Goal: Task Accomplishment & Management: Use online tool/utility

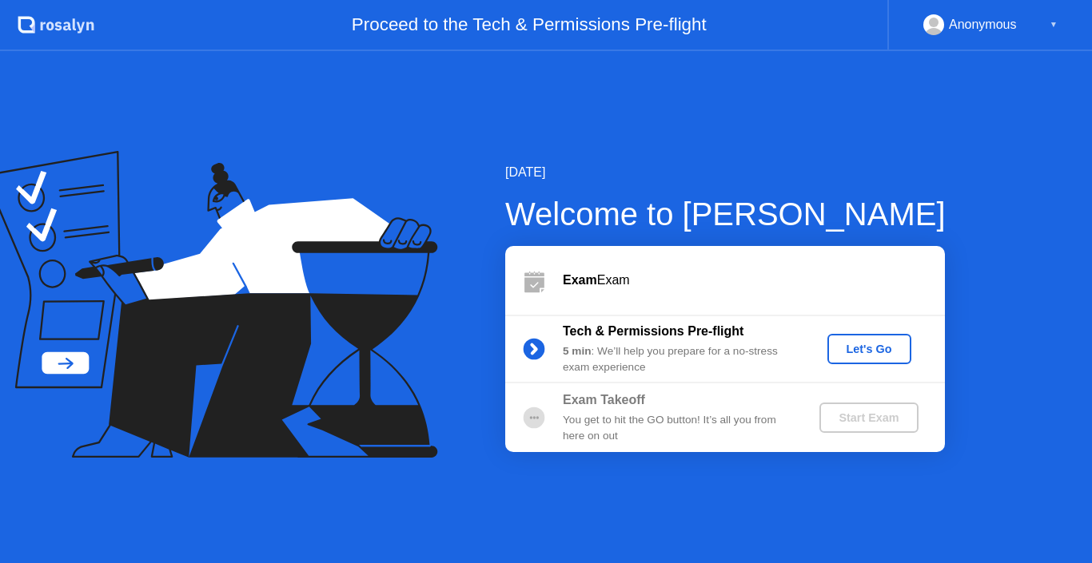
click at [884, 356] on div "Let's Go" at bounding box center [868, 349] width 71 height 13
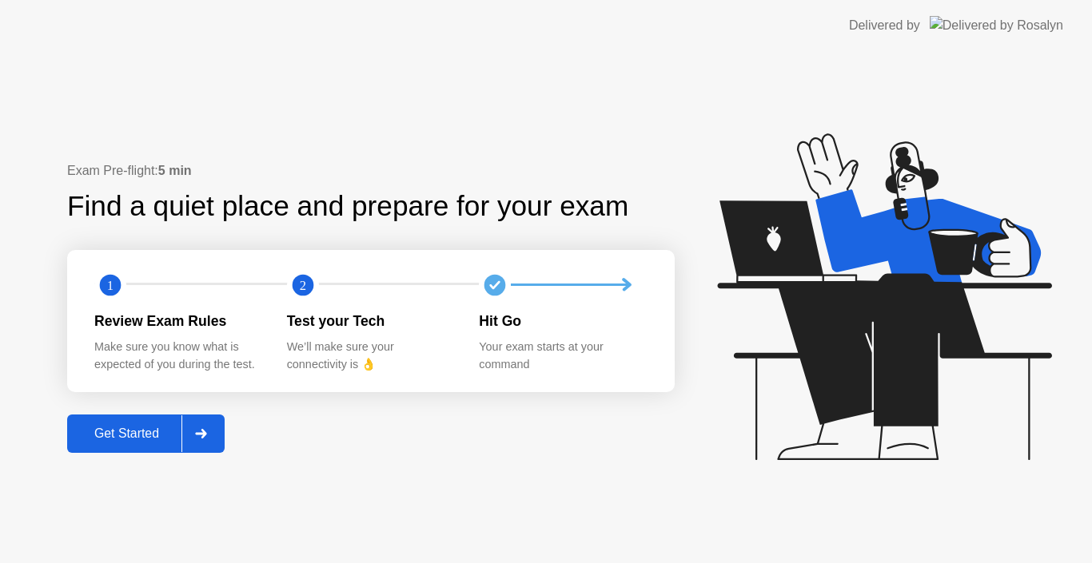
click at [115, 448] on button "Get Started" at bounding box center [145, 434] width 157 height 38
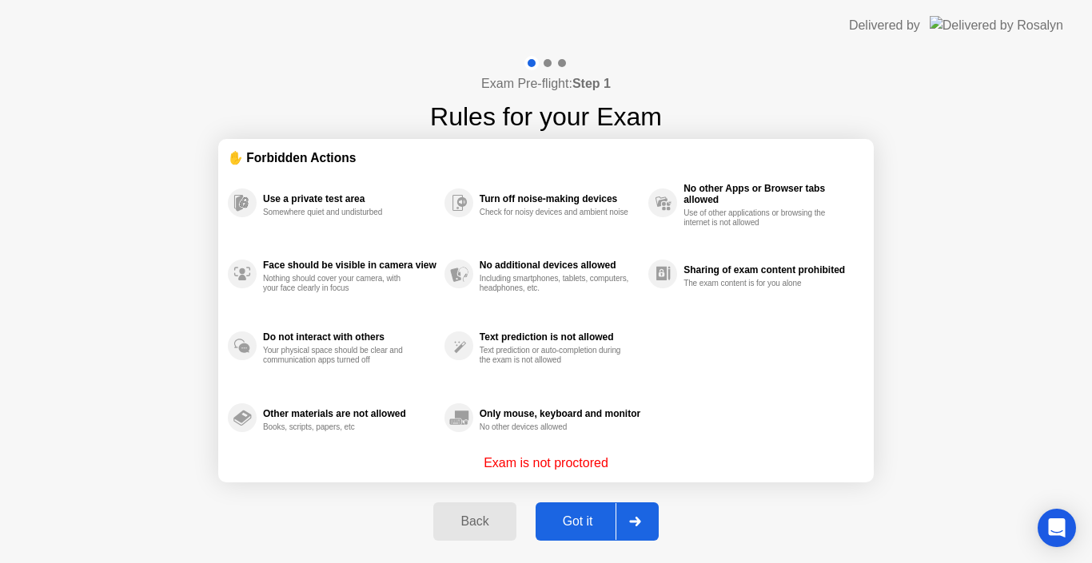
click at [593, 518] on div "Got it" at bounding box center [577, 522] width 75 height 14
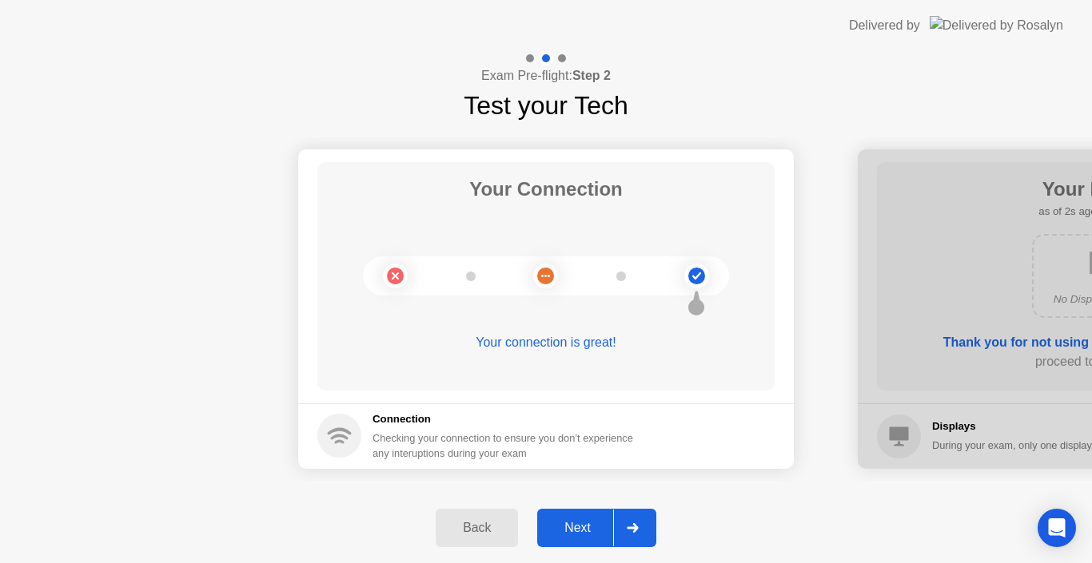
click at [587, 535] on div "Next" at bounding box center [577, 528] width 71 height 14
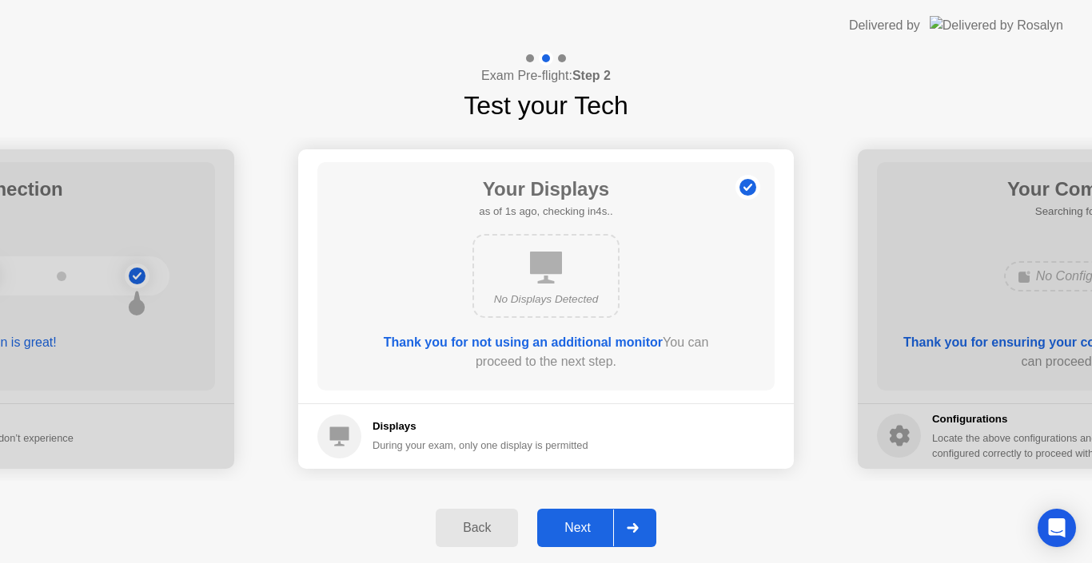
click at [589, 527] on div "Next" at bounding box center [577, 528] width 71 height 14
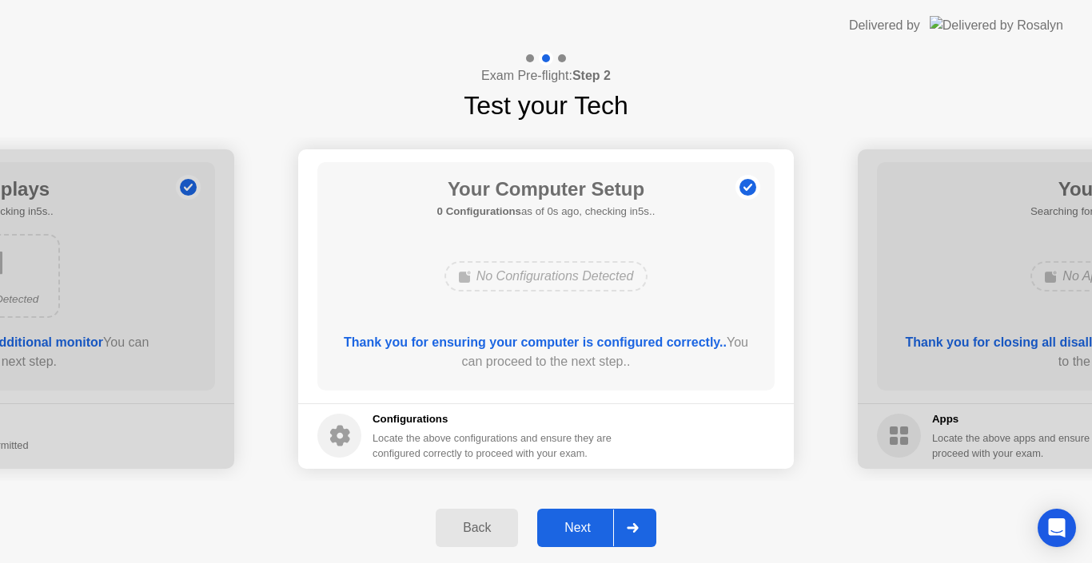
click at [576, 523] on div "Next" at bounding box center [577, 528] width 71 height 14
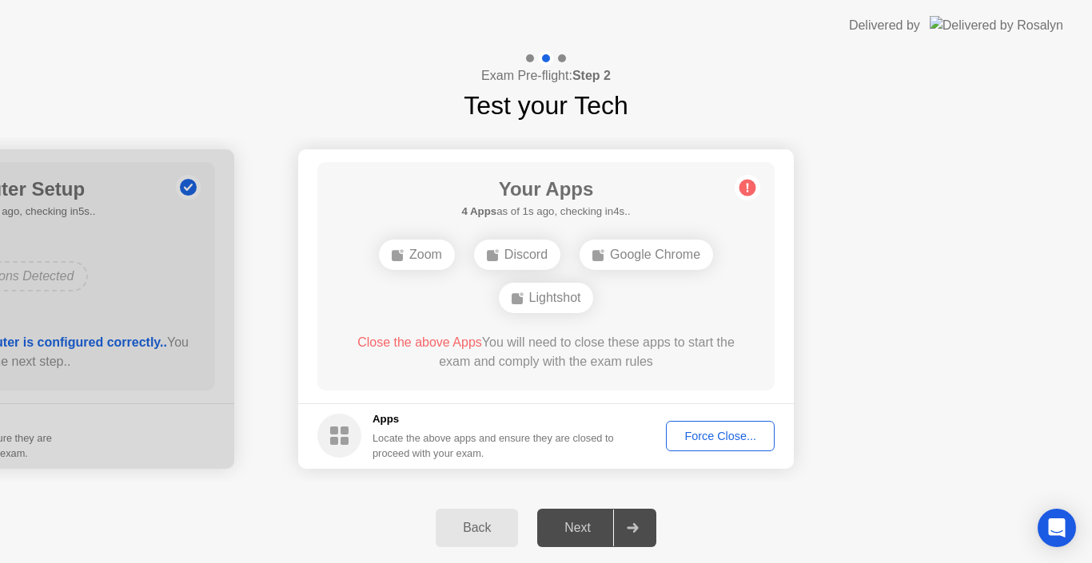
click at [698, 432] on div "Force Close..." at bounding box center [719, 436] width 97 height 13
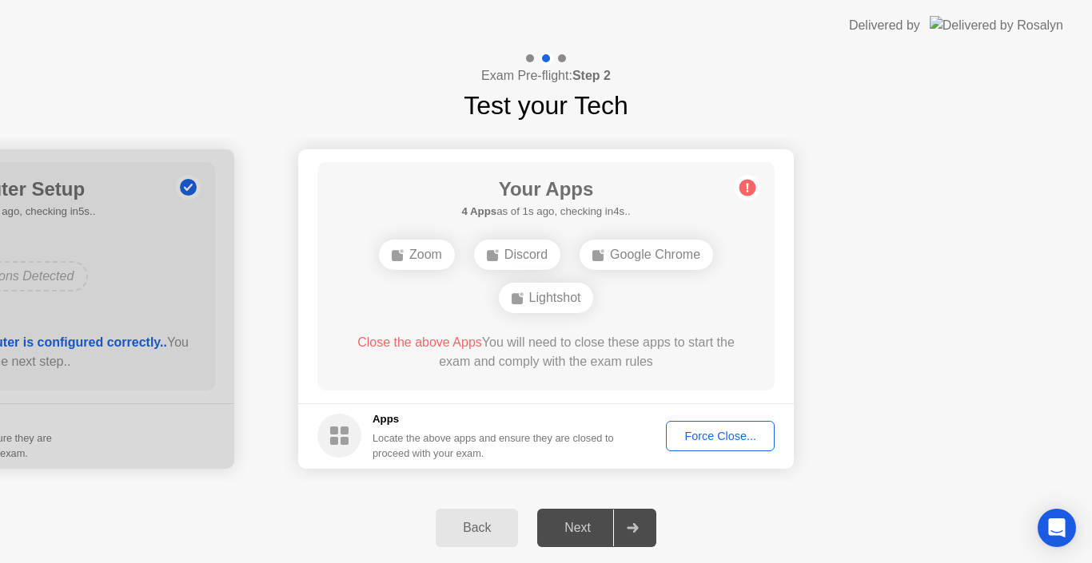
click at [685, 434] on div "Force Close..." at bounding box center [719, 436] width 97 height 13
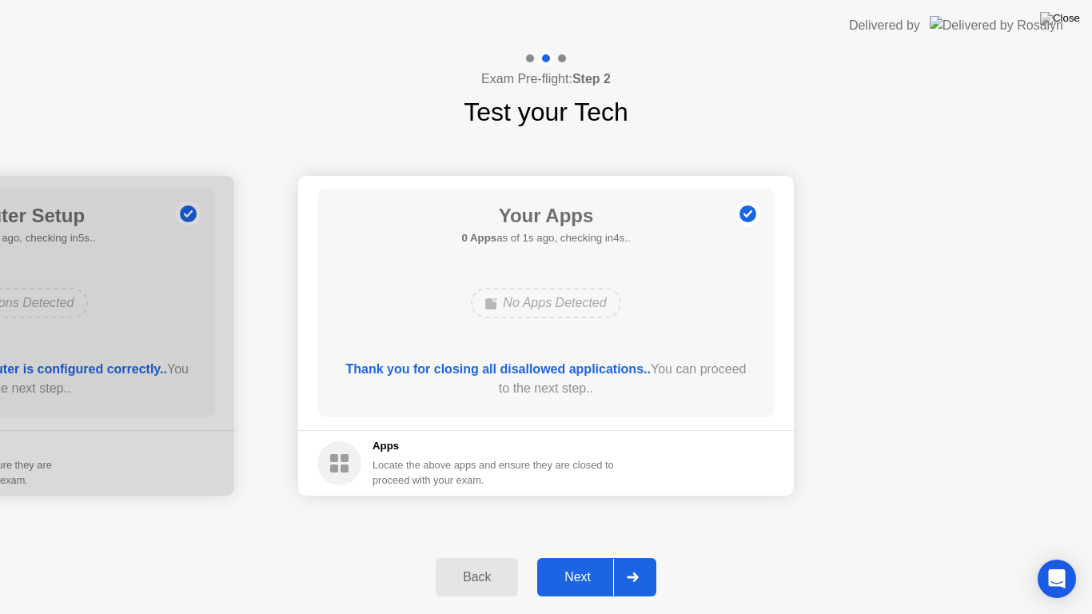
click at [600, 563] on div "Next" at bounding box center [577, 577] width 71 height 14
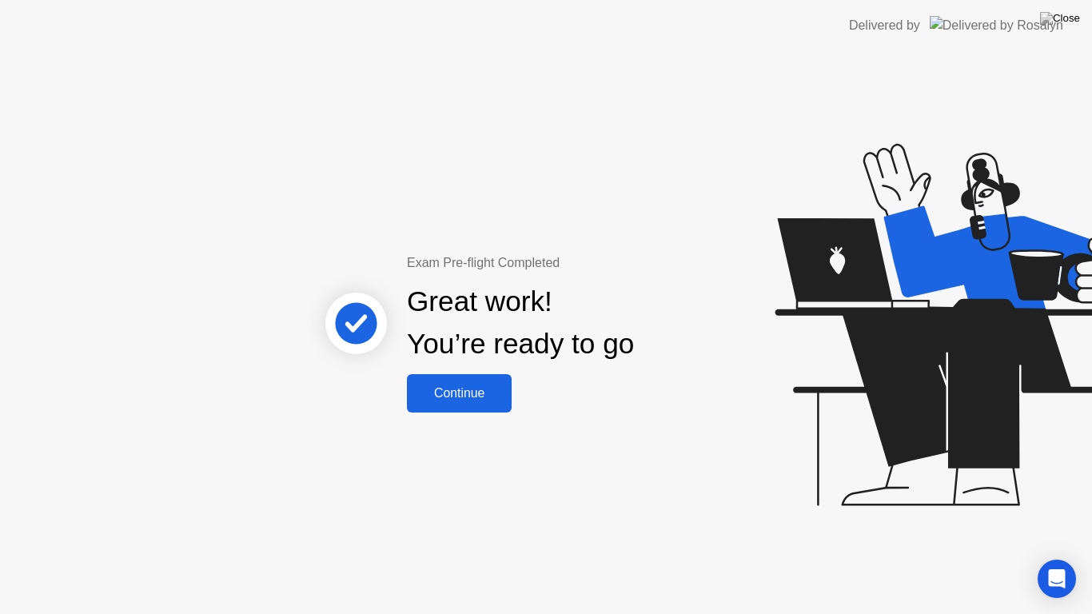
click at [498, 400] on div "Continue" at bounding box center [459, 393] width 95 height 14
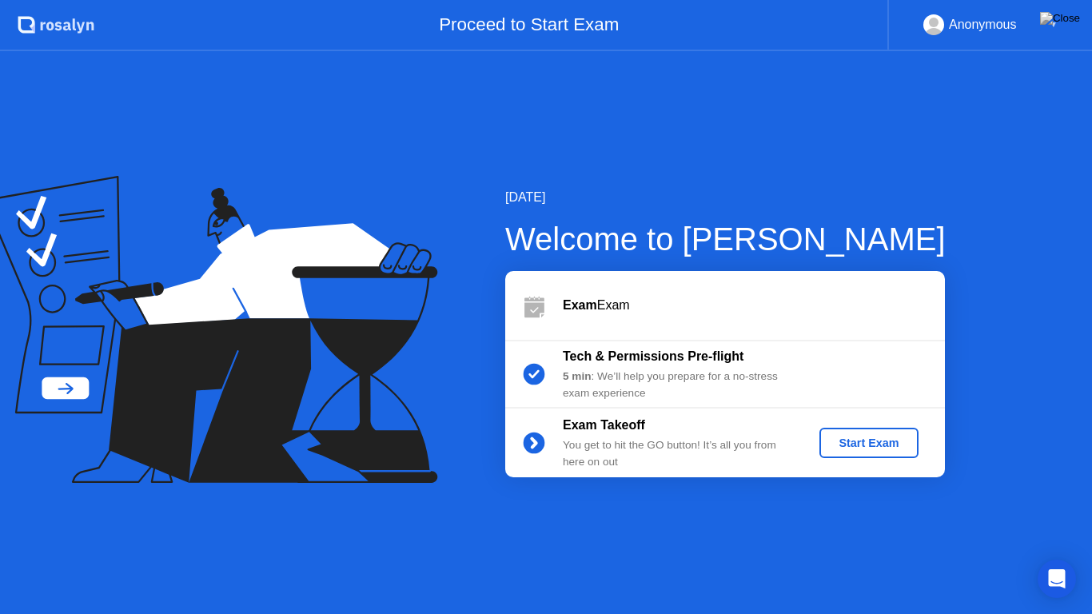
click at [841, 447] on div "Start Exam" at bounding box center [869, 442] width 86 height 13
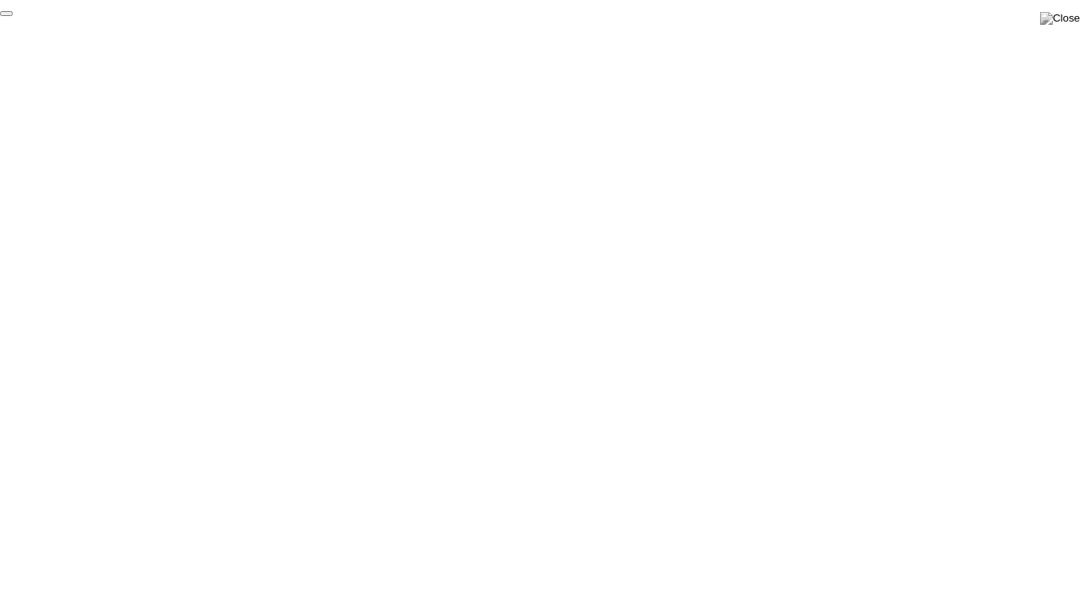
click div "End Proctoring Session"
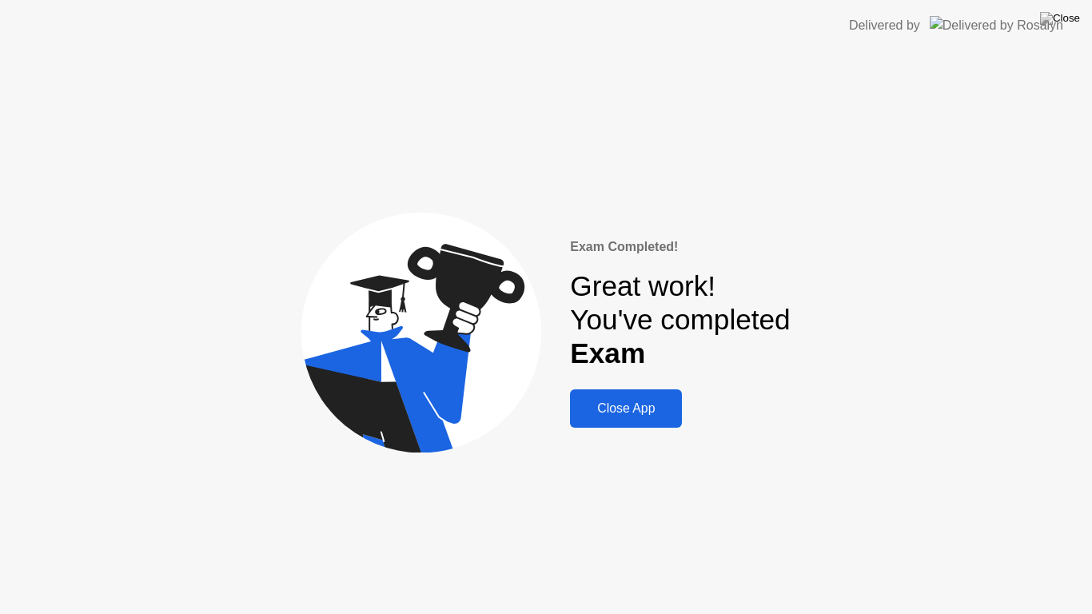
click at [659, 416] on div "Close App" at bounding box center [626, 408] width 102 height 14
